Goal: Transaction & Acquisition: Purchase product/service

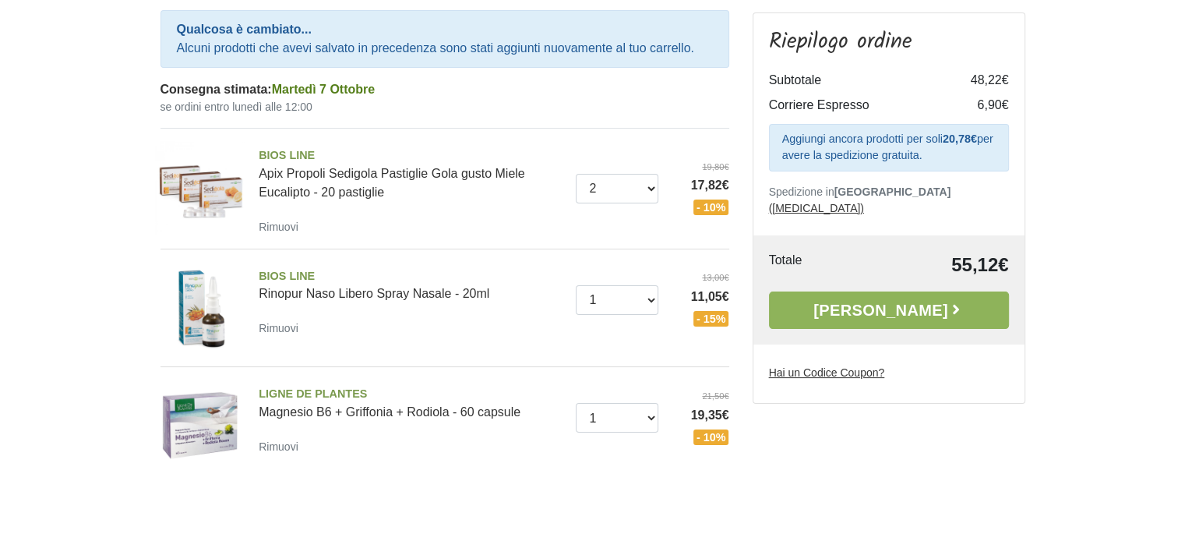
scroll to position [201, 0]
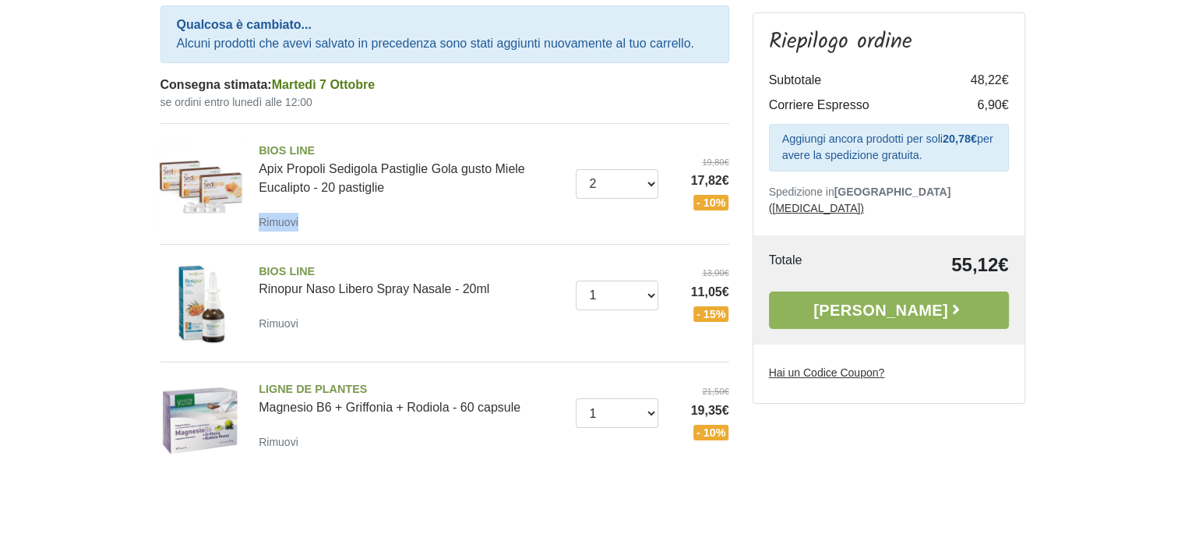
drag, startPoint x: 483, startPoint y: 185, endPoint x: 482, endPoint y: 213, distance: 27.3
click at [482, 213] on div "BIOS LINE Apix Propoli Sedigola Pastiglie Gola gusto Miele Eucalipto - 20 pasti…" at bounding box center [411, 187] width 329 height 89
click at [895, 449] on aside "Riepilogo ordine Subtotale 48,22€ Corriere Espresso 6,90€ Aggiungi ancora prodo…" at bounding box center [889, 231] width 296 height 545
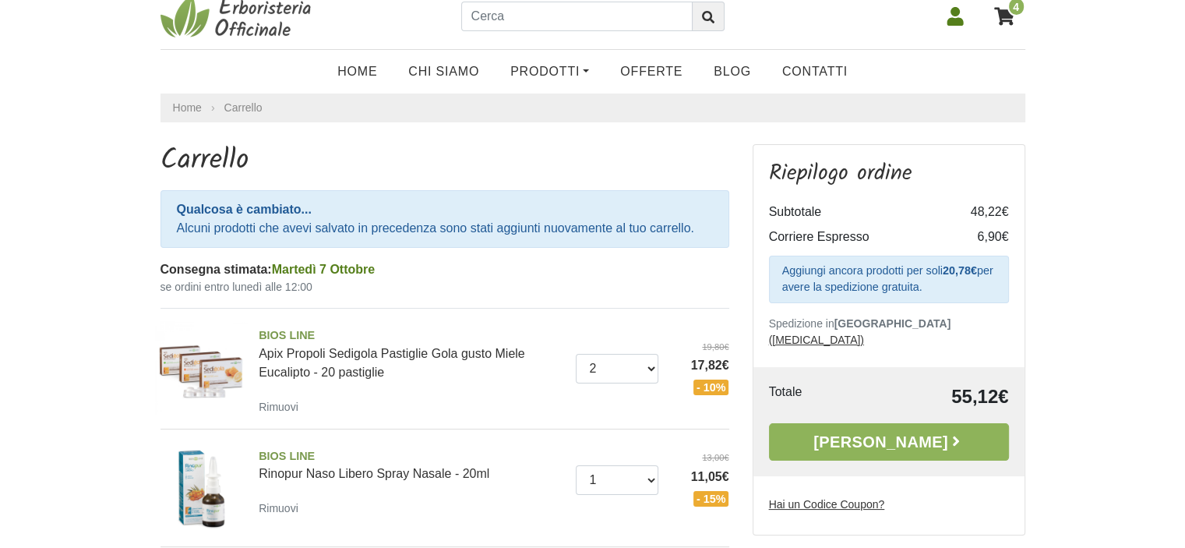
scroll to position [9, 0]
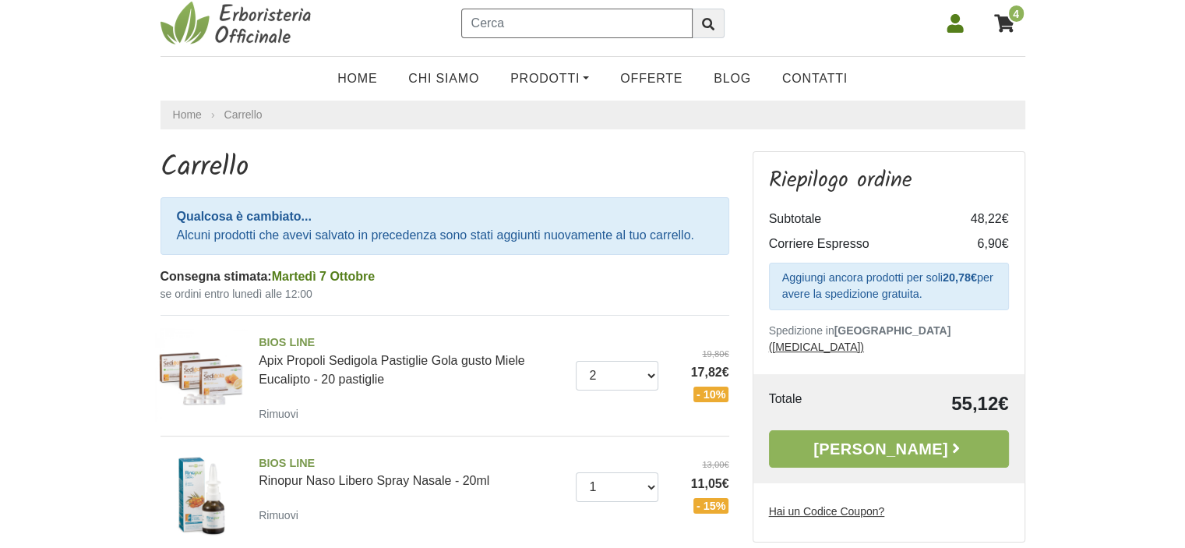
click at [575, 16] on input "text" at bounding box center [576, 24] width 231 height 30
type input "flu fast bustine"
click at [711, 21] on icon "submit" at bounding box center [708, 24] width 12 height 12
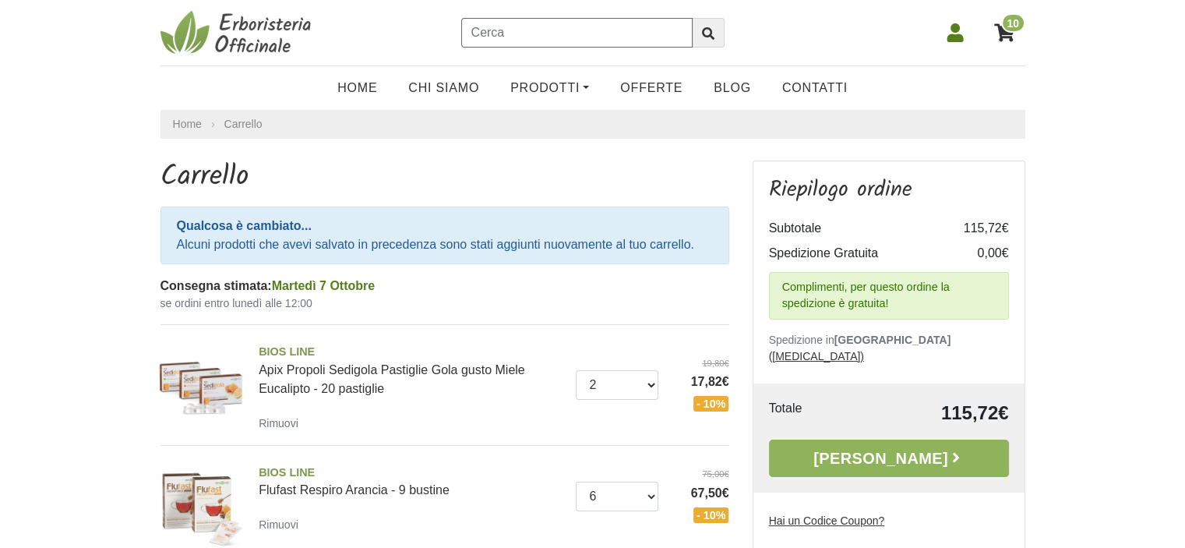
click at [625, 27] on input "text" at bounding box center [576, 33] width 231 height 30
type input "MIGRALEN"
click at [710, 30] on icon "submit" at bounding box center [708, 33] width 12 height 12
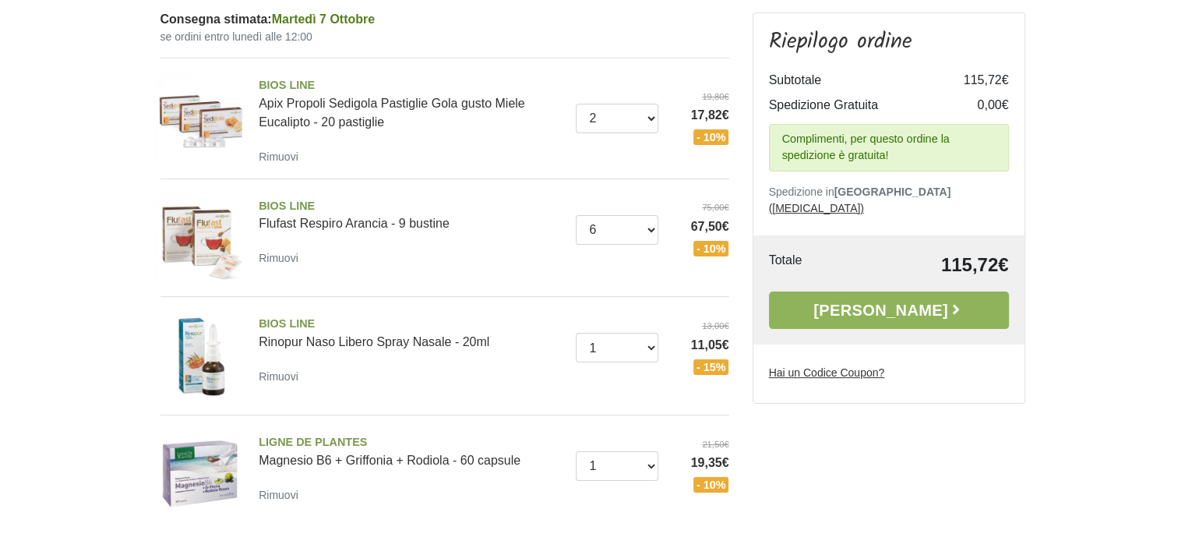
scroll to position [197, 0]
click at [838, 366] on u "Hai un Codice Coupon?" at bounding box center [827, 372] width 116 height 12
click at [0, 0] on input "Hai un Codice Coupon?" at bounding box center [0, 0] width 0 height 0
click at [994, 395] on icon "button" at bounding box center [992, 401] width 12 height 12
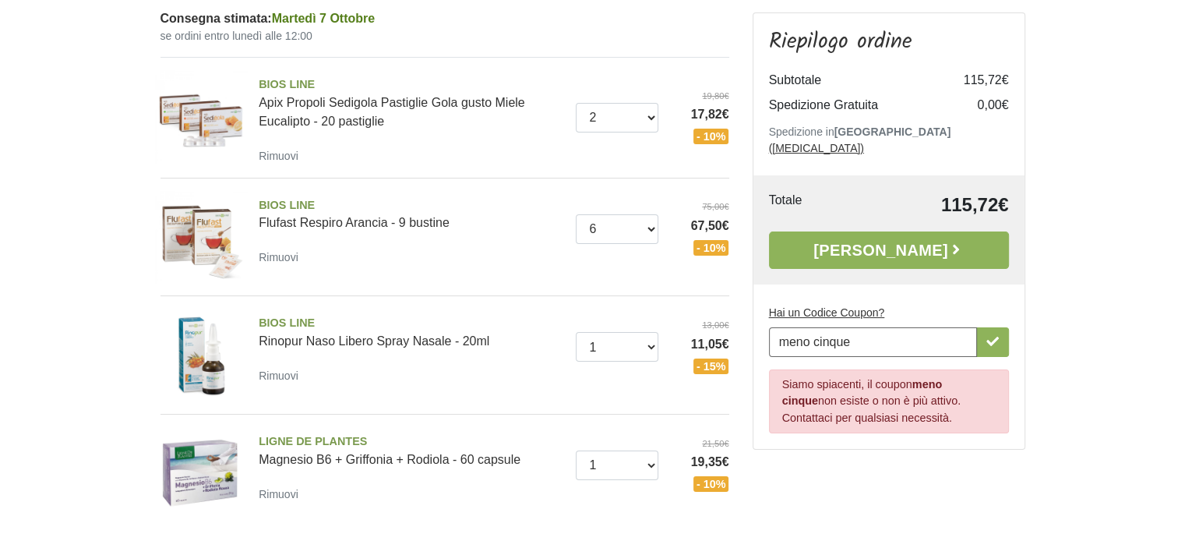
click at [911, 327] on input "meno cinque" at bounding box center [873, 342] width 208 height 30
type input "m"
type input "ARMONIA10"
click at [992, 337] on icon "button" at bounding box center [992, 341] width 12 height 9
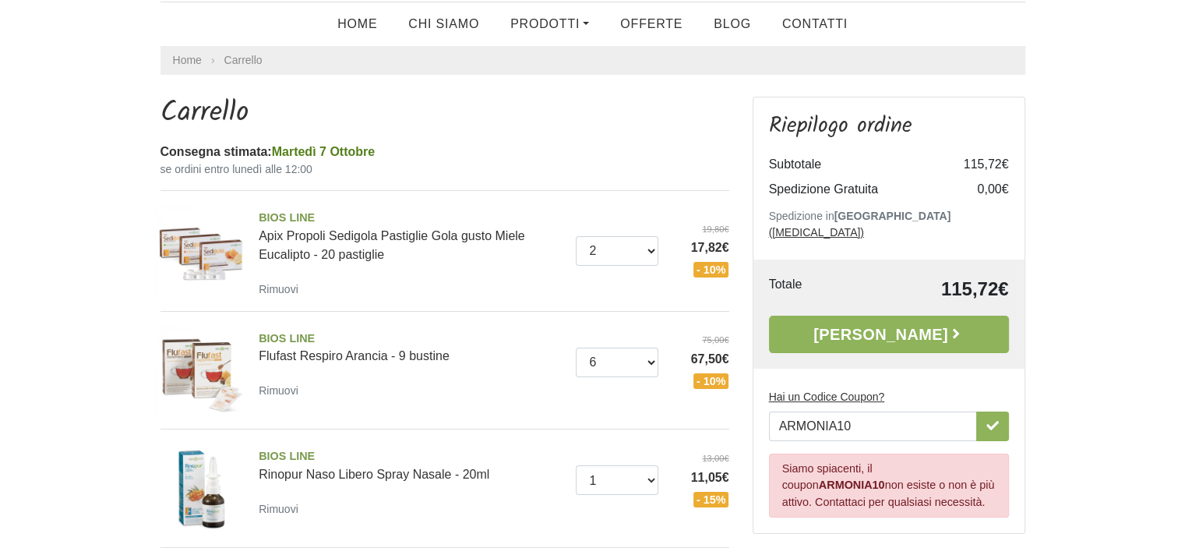
scroll to position [60, 0]
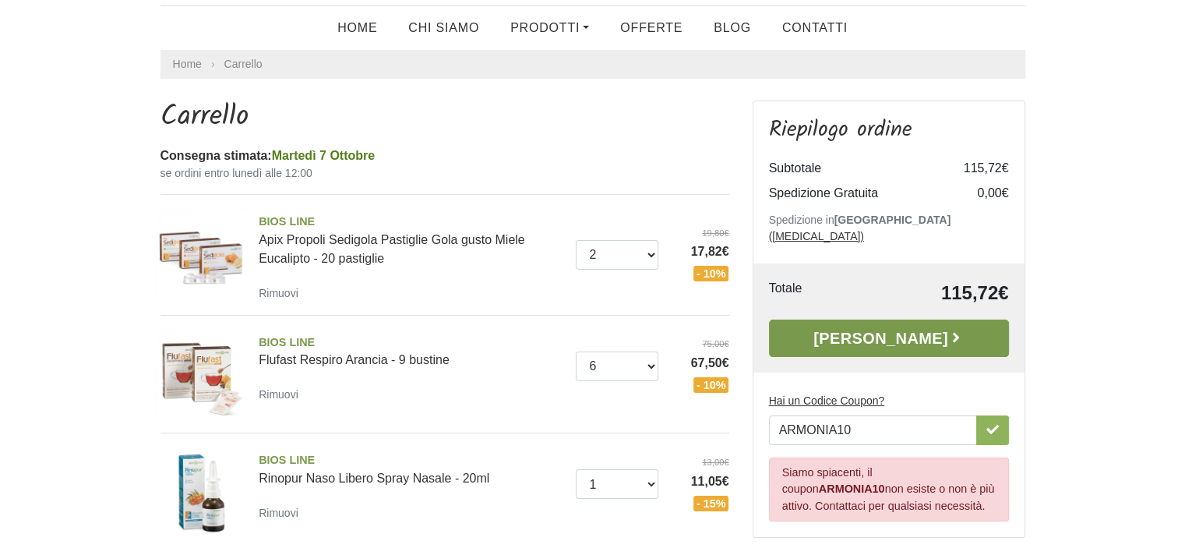
click at [891, 319] on link "[PERSON_NAME]" at bounding box center [889, 337] width 240 height 37
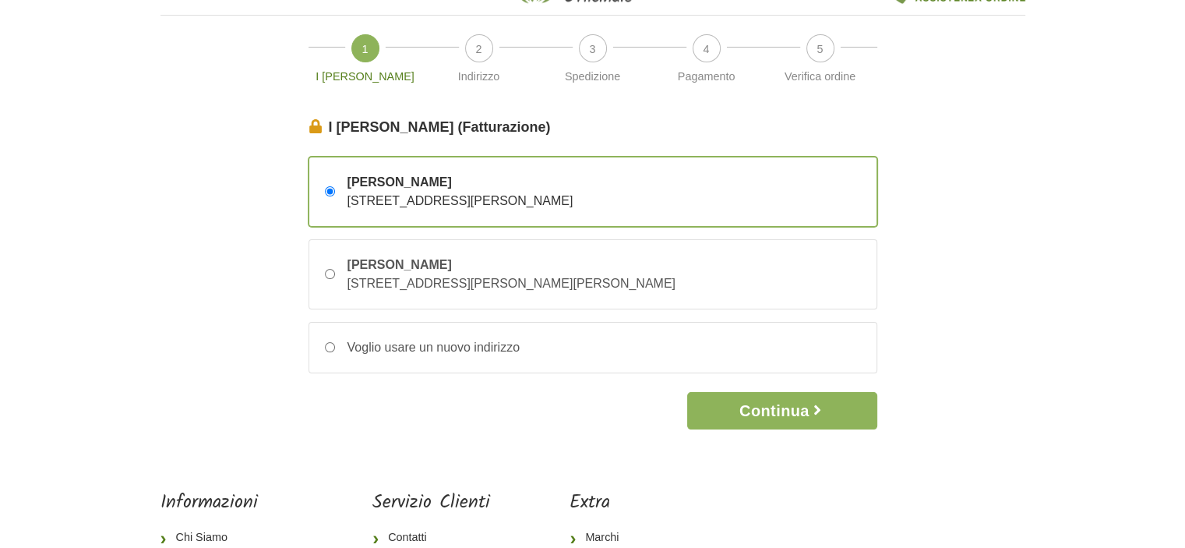
scroll to position [59, 0]
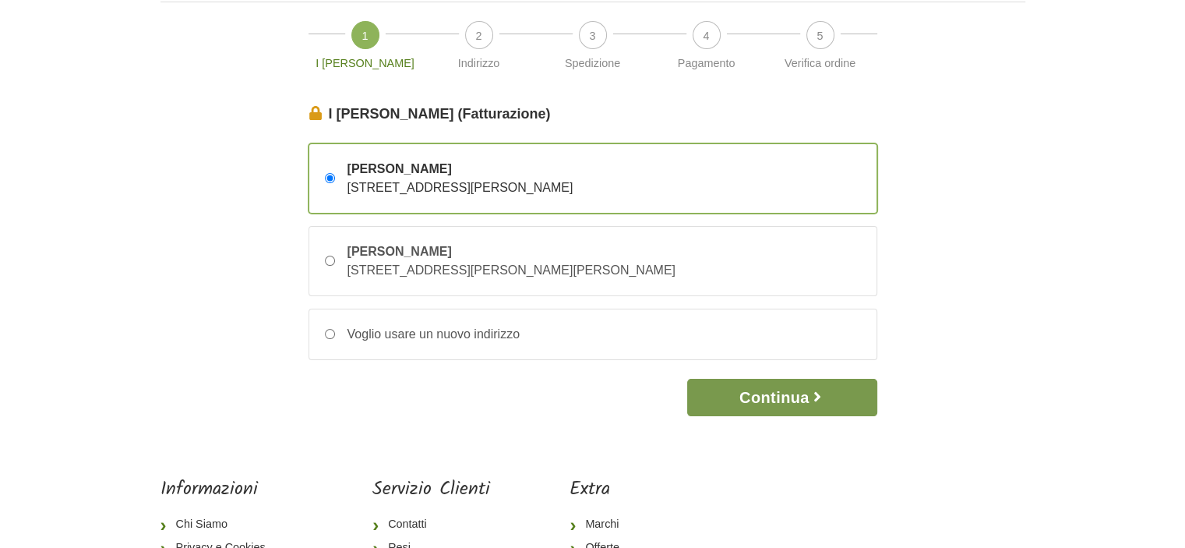
click at [796, 405] on button "Continua" at bounding box center [781, 397] width 189 height 37
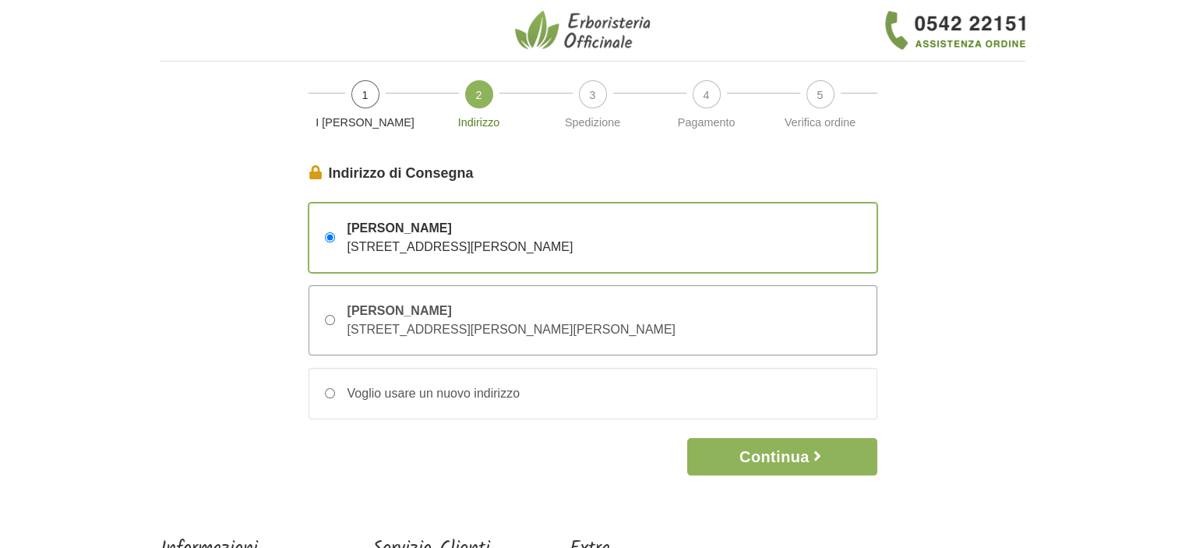
click at [328, 317] on input "VALENTINA PIANALTO VIA NINO BIXIO 20 – 36043 GROSSA DI GAZZO, Padova, Italia" at bounding box center [330, 320] width 10 height 10
radio input "true"
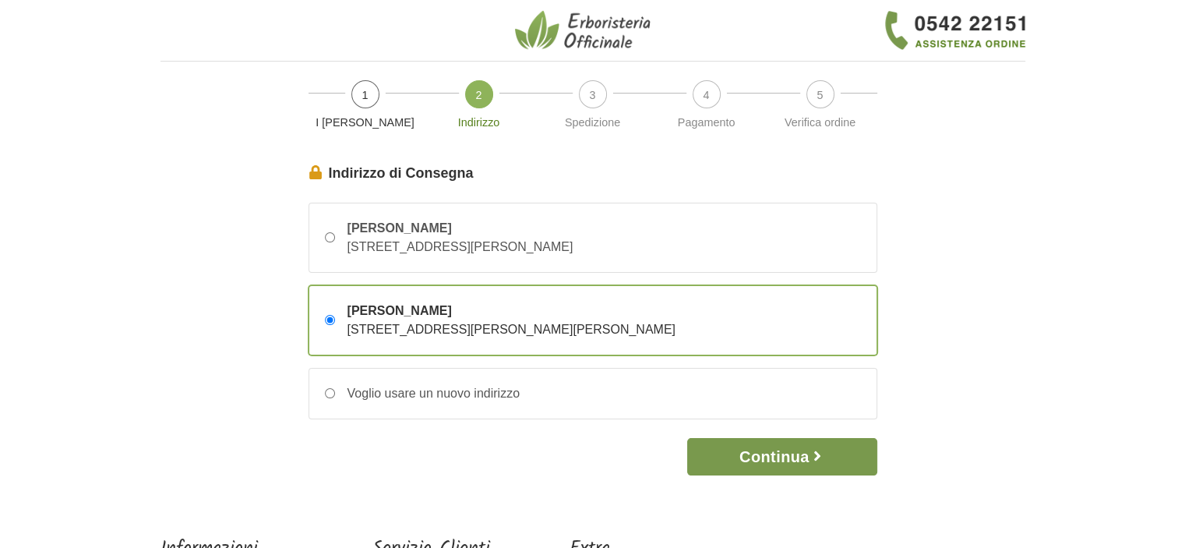
click at [738, 461] on button "Continua" at bounding box center [781, 456] width 189 height 37
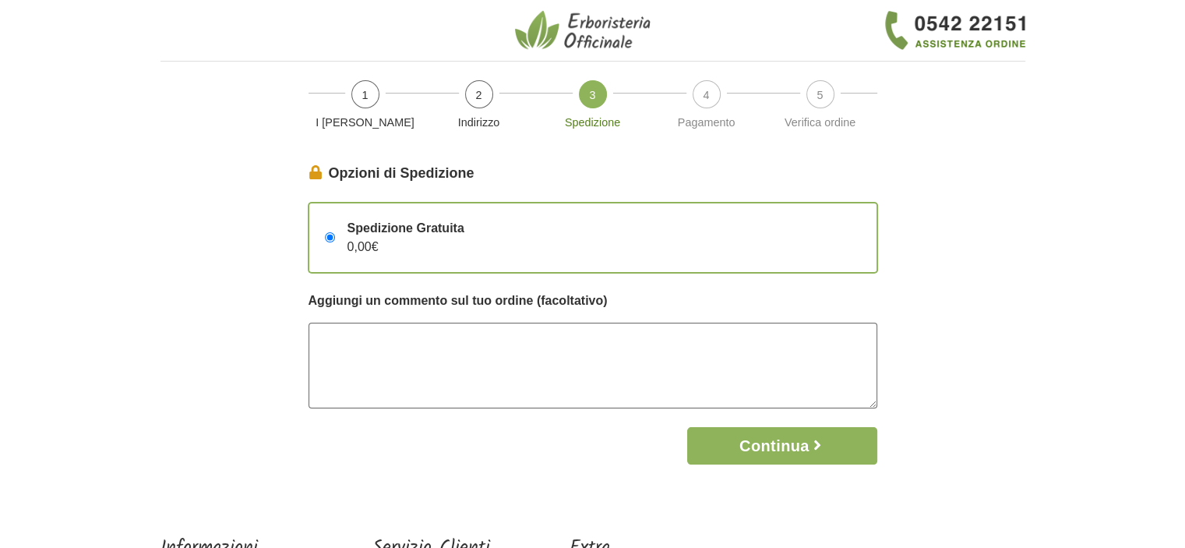
click at [344, 339] on textarea at bounding box center [593, 366] width 569 height 86
click at [758, 443] on button "Continua" at bounding box center [781, 445] width 189 height 37
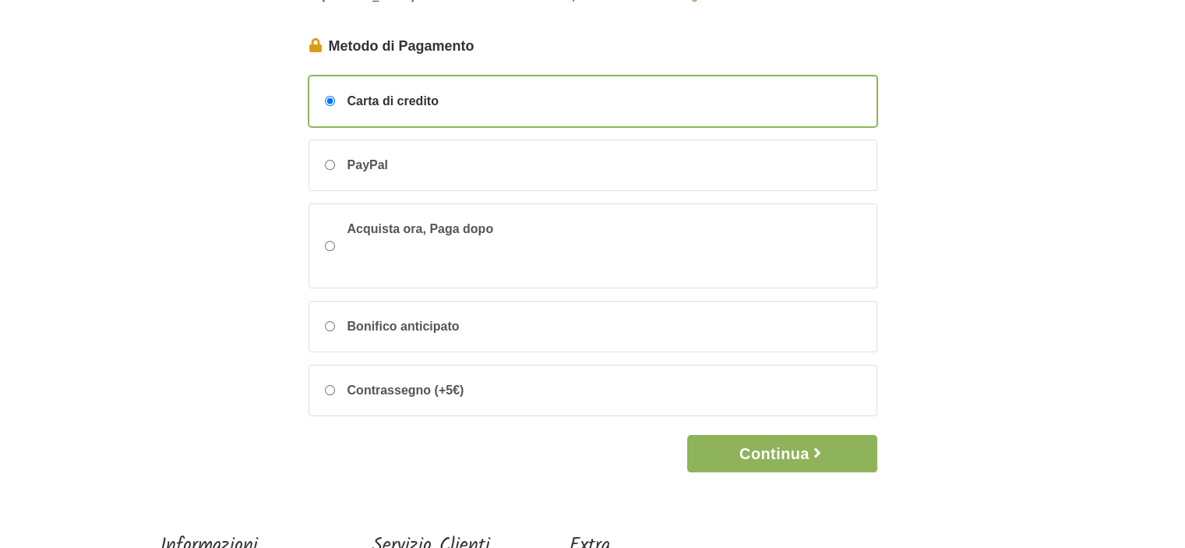
scroll to position [128, 0]
click at [800, 450] on button "Continua" at bounding box center [781, 452] width 189 height 37
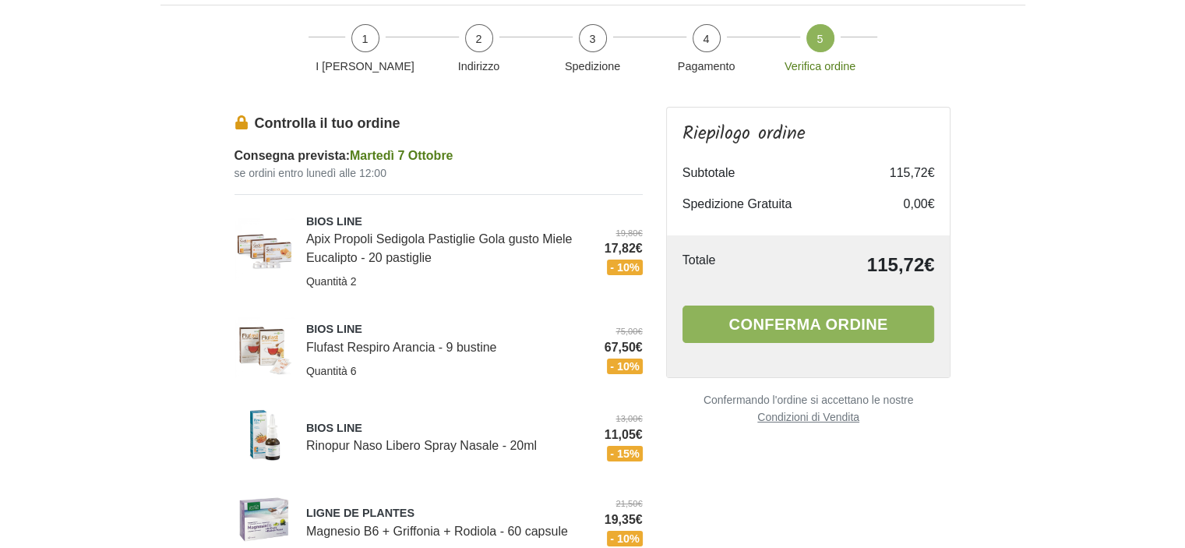
scroll to position [28, 0]
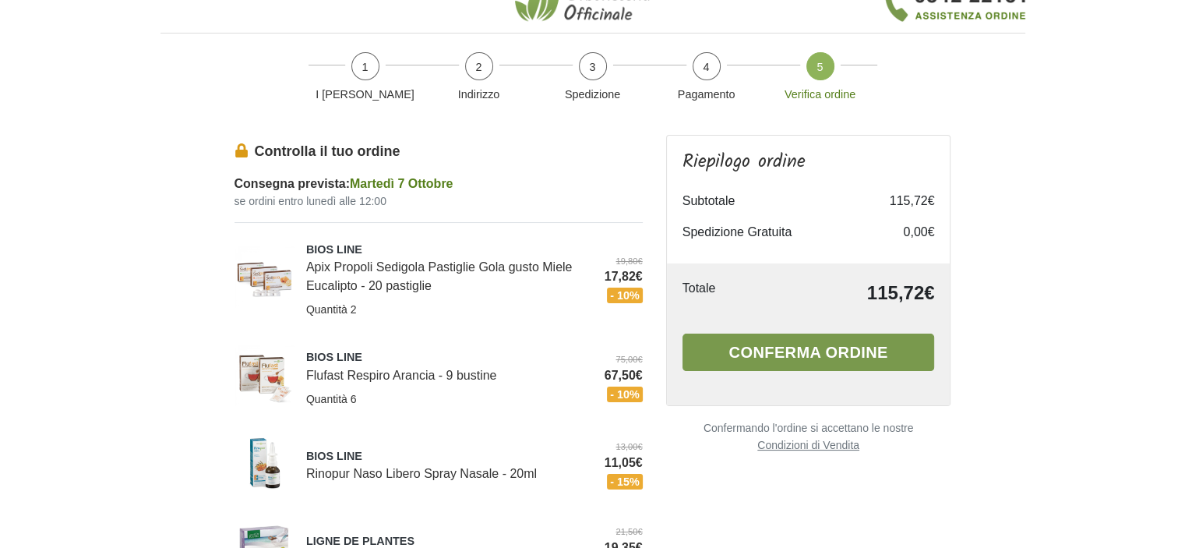
click at [842, 358] on button "Conferma ordine" at bounding box center [809, 351] width 252 height 37
